Goal: Information Seeking & Learning: Learn about a topic

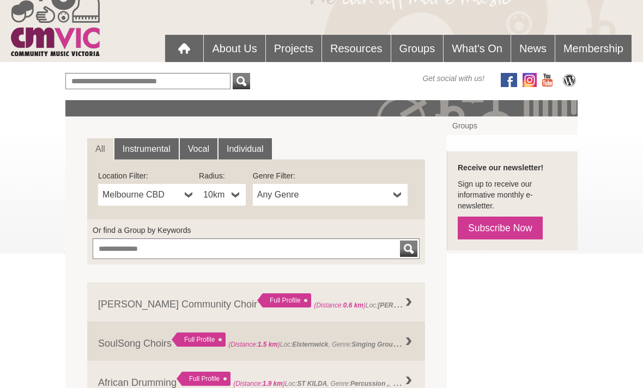
scroll to position [91, 0]
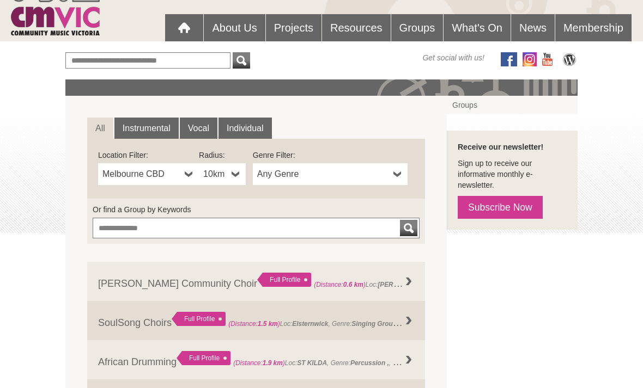
click at [228, 174] on link "10km" at bounding box center [222, 175] width 47 height 22
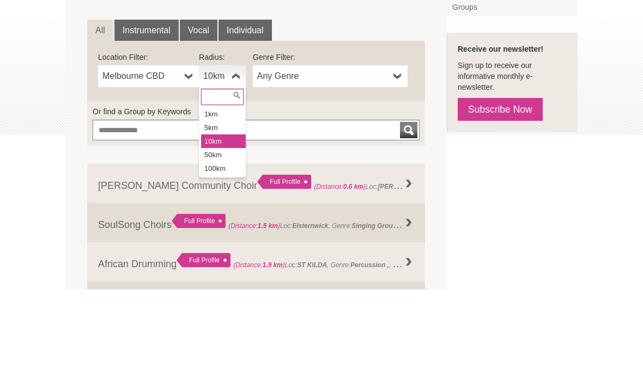
click at [209, 247] on li "50km" at bounding box center [223, 254] width 45 height 14
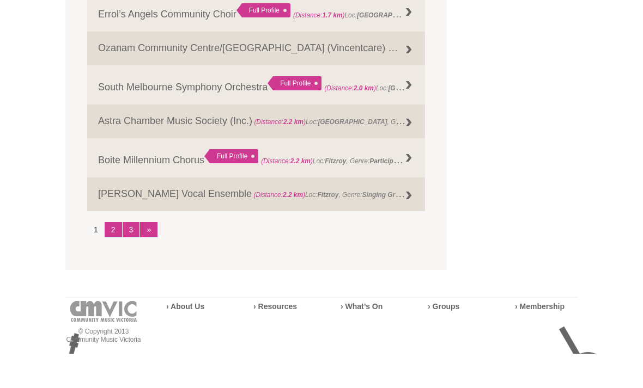
scroll to position [1221, 0]
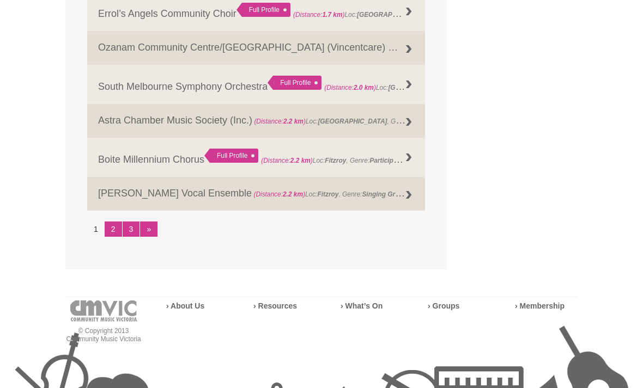
click at [112, 237] on link "2" at bounding box center [113, 229] width 17 height 15
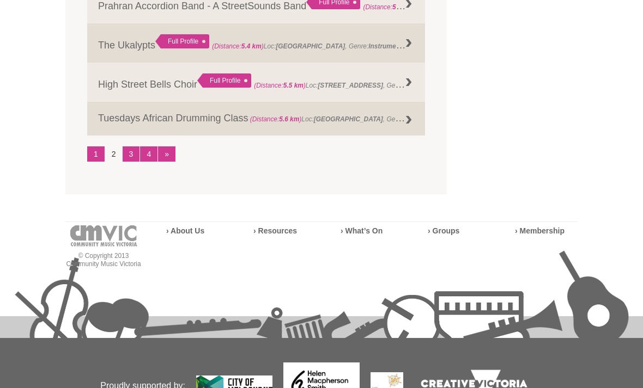
scroll to position [1349, 0]
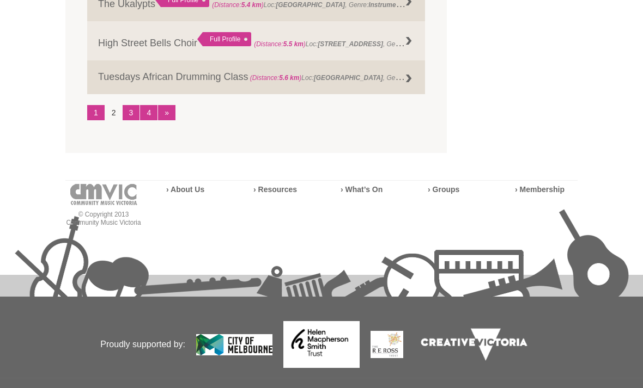
click at [165, 120] on link "»" at bounding box center [166, 112] width 17 height 15
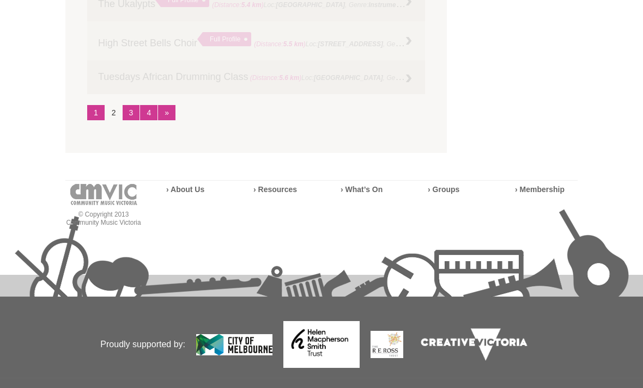
scroll to position [731, 0]
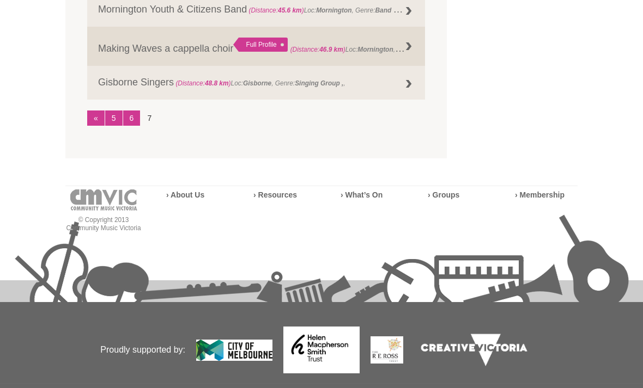
click at [93, 121] on link "«" at bounding box center [95, 118] width 17 height 15
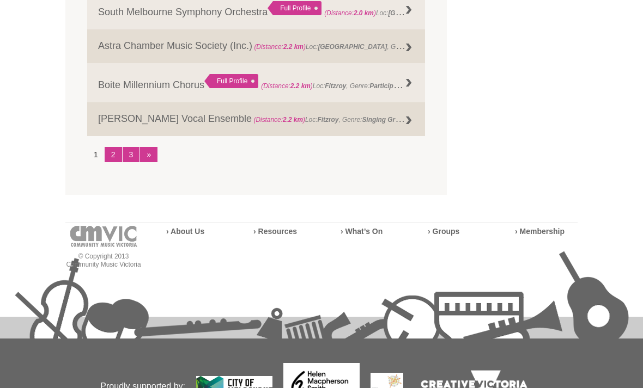
scroll to position [1339, 0]
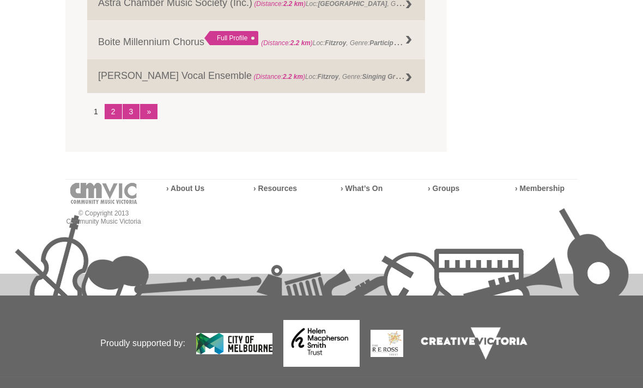
click at [131, 119] on link "3" at bounding box center [131, 111] width 17 height 15
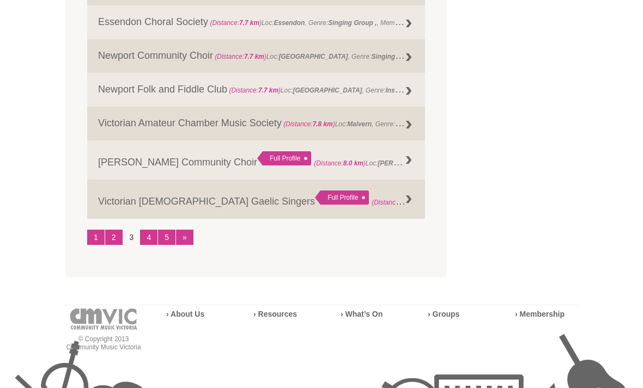
scroll to position [1234, 0]
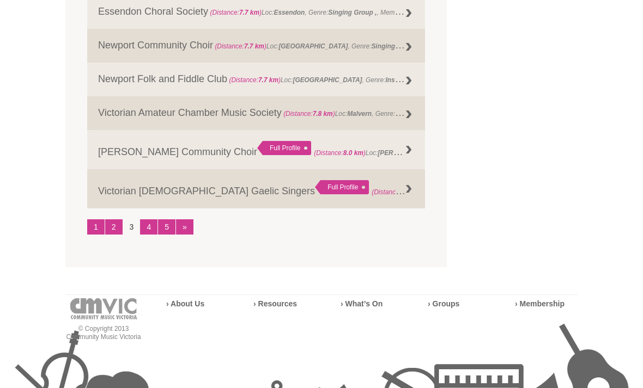
click at [146, 234] on link "4" at bounding box center [148, 227] width 17 height 15
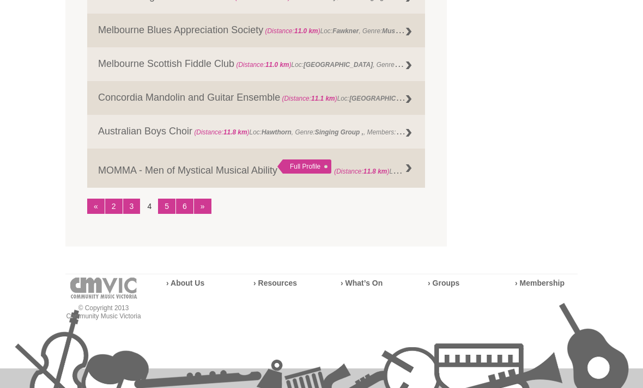
scroll to position [1236, 0]
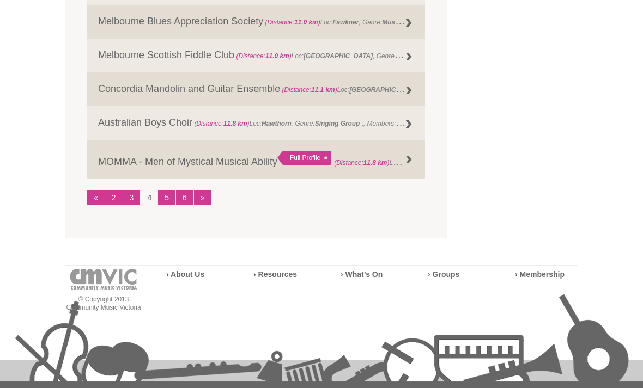
click at [163, 205] on link "5" at bounding box center [166, 198] width 17 height 15
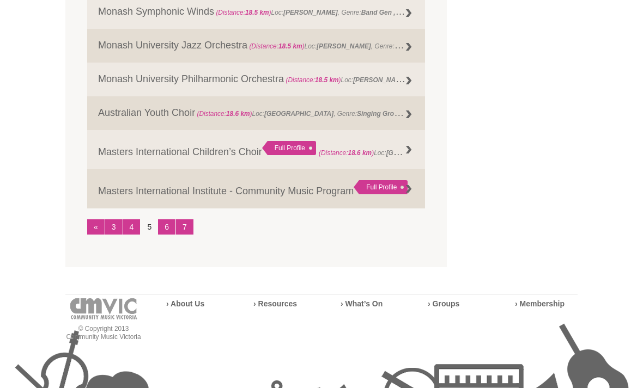
scroll to position [1230, 0]
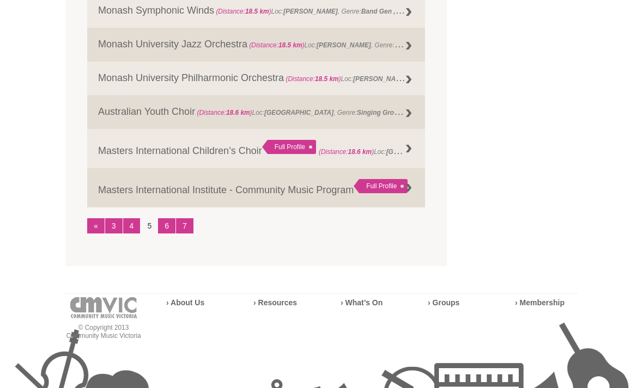
click at [167, 234] on link "6" at bounding box center [166, 225] width 17 height 15
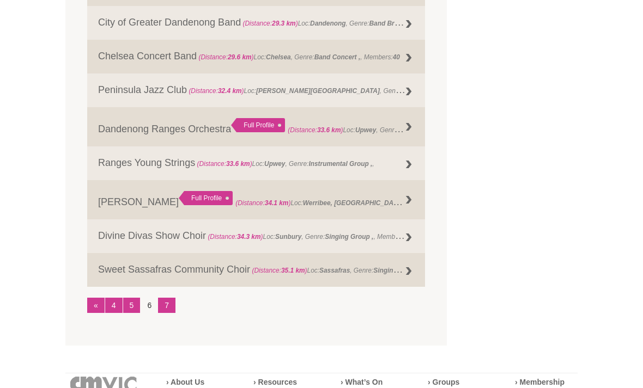
scroll to position [1136, 0]
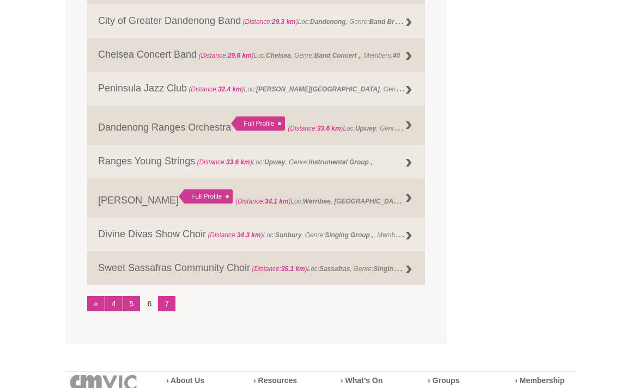
click at [166, 310] on link "7" at bounding box center [166, 303] width 17 height 15
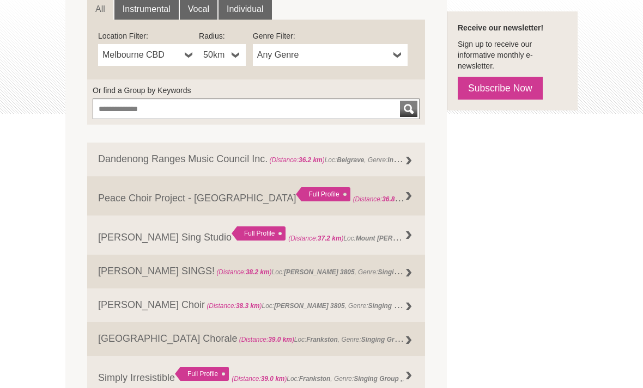
scroll to position [203, 0]
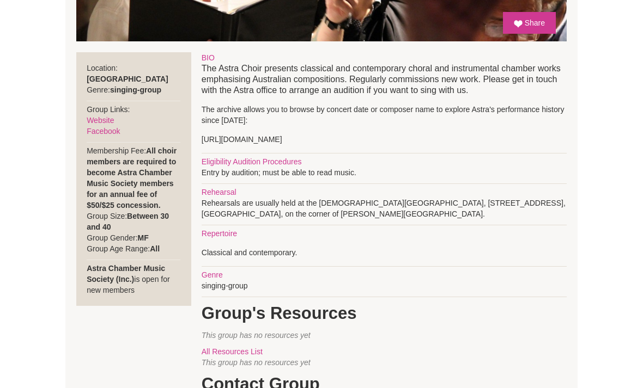
scroll to position [358, 0]
click at [101, 120] on link "Website" at bounding box center [100, 120] width 27 height 9
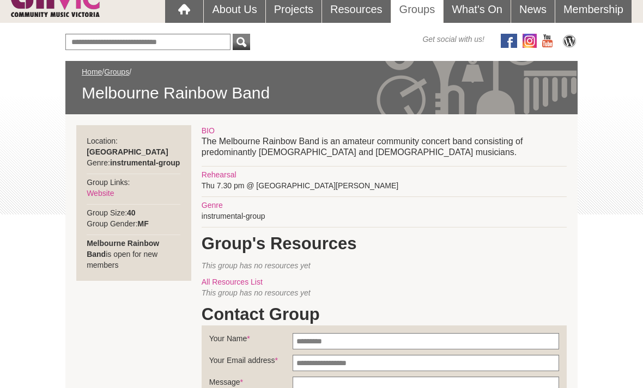
scroll to position [165, 0]
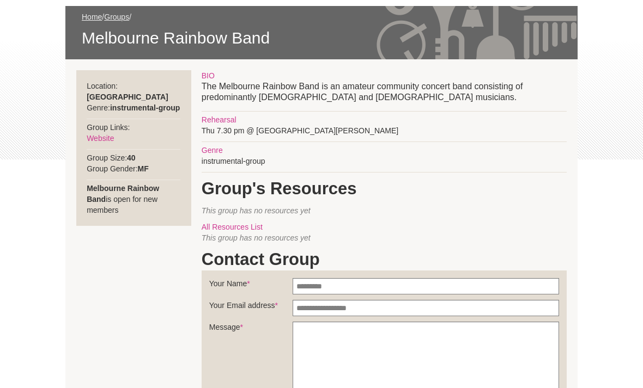
click at [101, 141] on link "Website" at bounding box center [100, 139] width 27 height 9
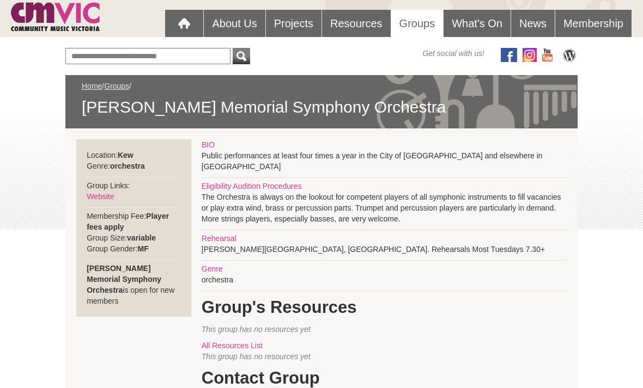
scroll to position [149, 0]
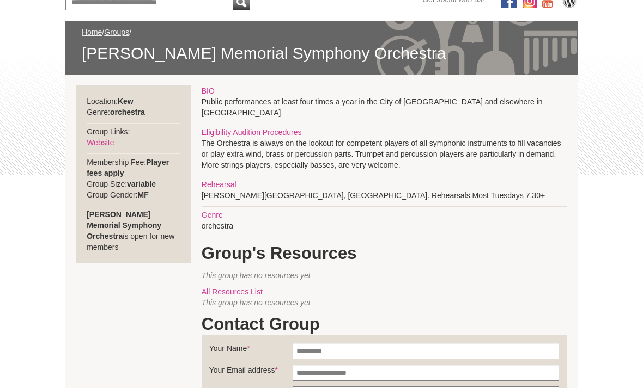
click at [101, 147] on link "Website" at bounding box center [100, 143] width 27 height 9
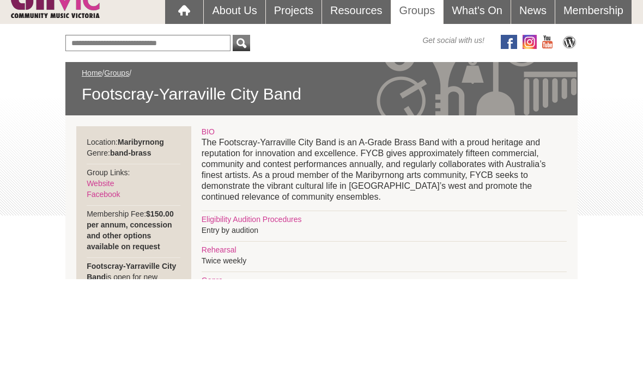
scroll to position [155, 0]
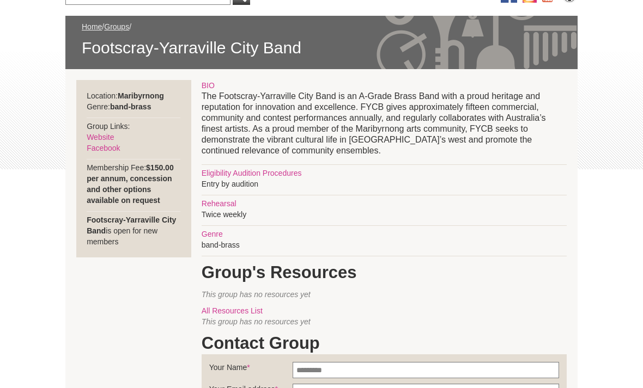
click at [100, 140] on link "Website" at bounding box center [100, 137] width 27 height 9
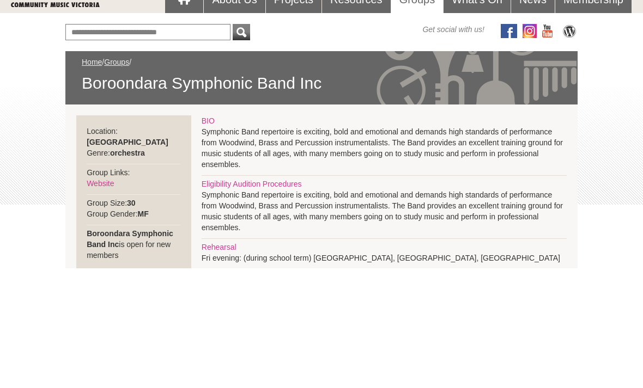
scroll to position [160, 0]
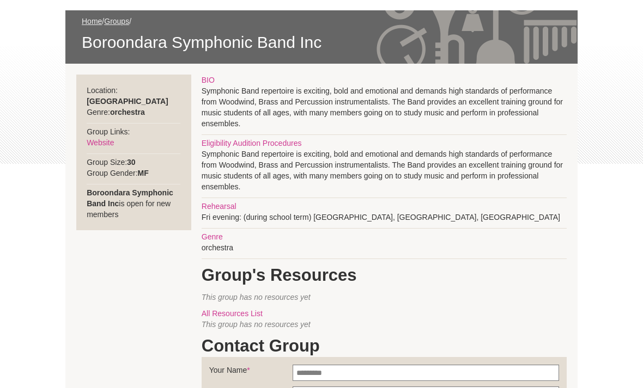
click at [102, 139] on link "Website" at bounding box center [100, 143] width 27 height 9
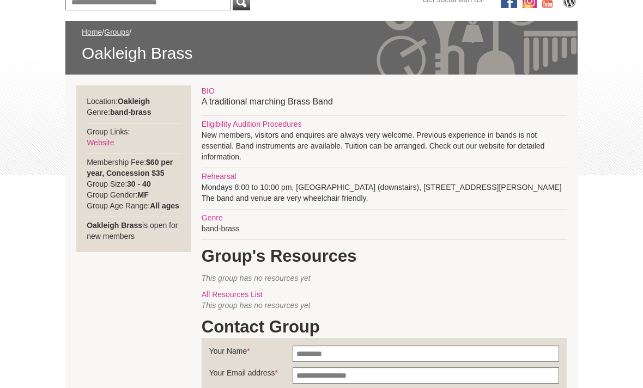
scroll to position [137, 0]
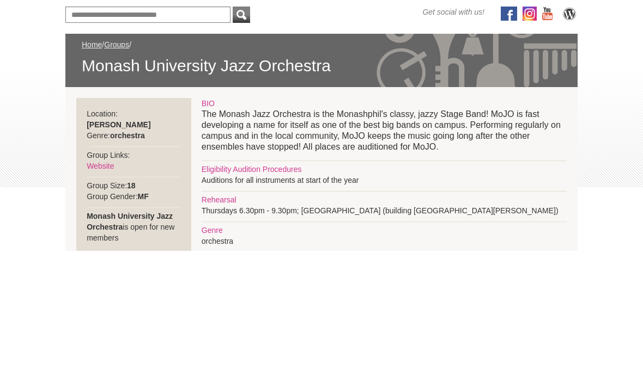
scroll to position [198, 0]
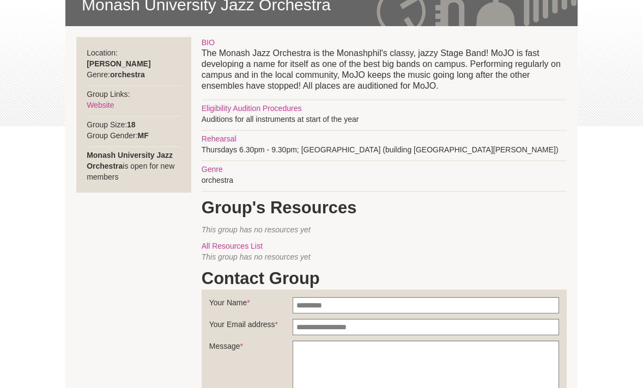
click at [104, 101] on link "Website" at bounding box center [100, 105] width 27 height 9
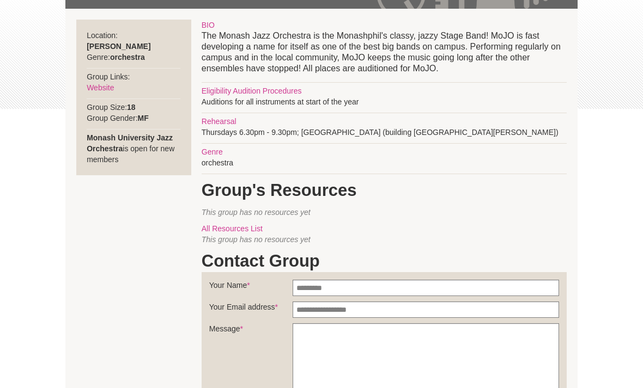
scroll to position [216, 0]
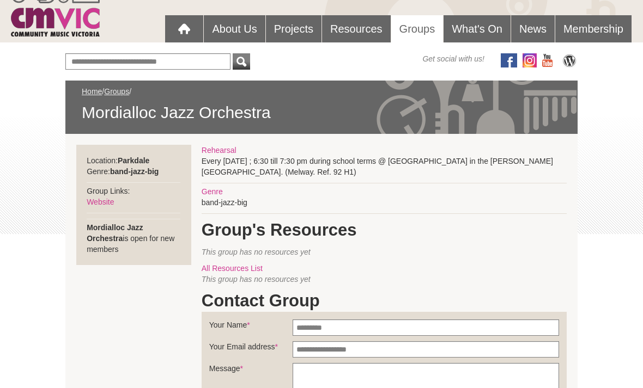
scroll to position [148, 0]
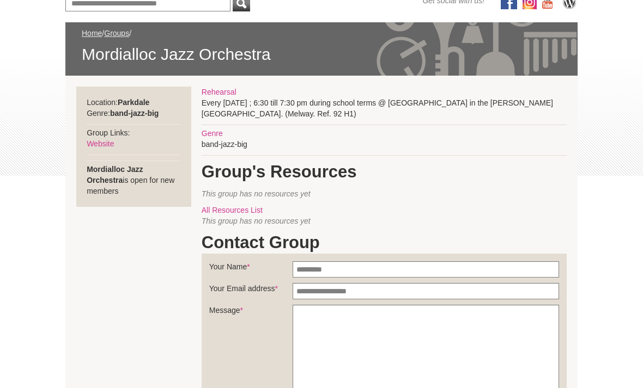
click at [108, 145] on link "Website" at bounding box center [100, 144] width 27 height 9
